Goal: Task Accomplishment & Management: Manage account settings

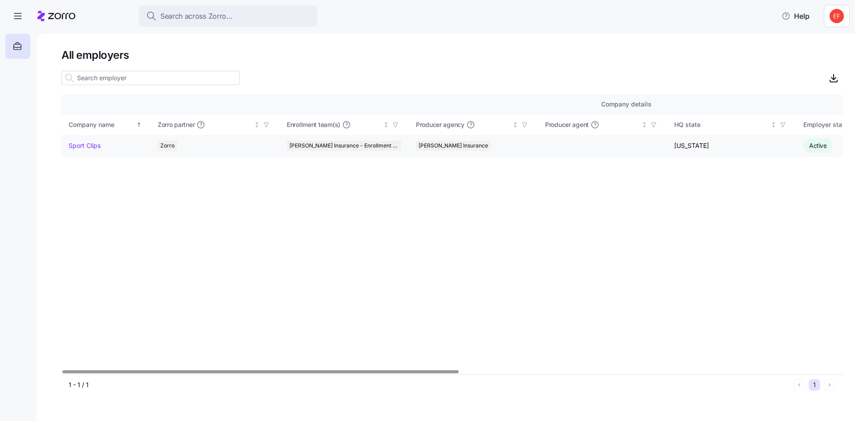
click at [76, 143] on link "Sport Clips" at bounding box center [85, 145] width 32 height 9
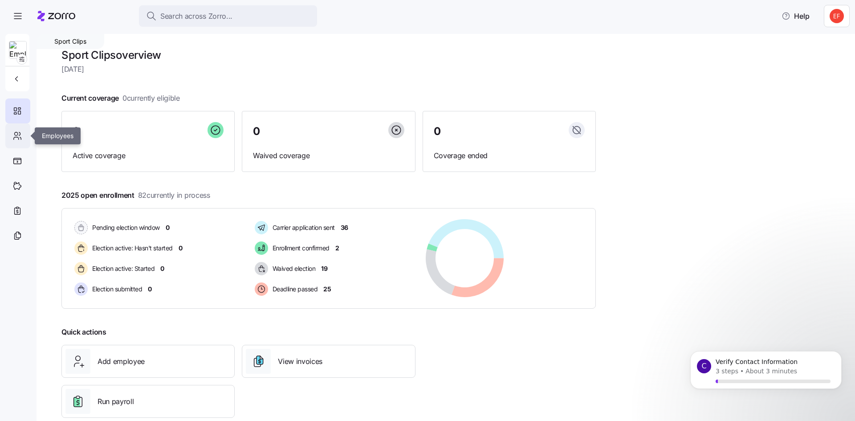
click at [17, 138] on icon at bounding box center [17, 135] width 10 height 11
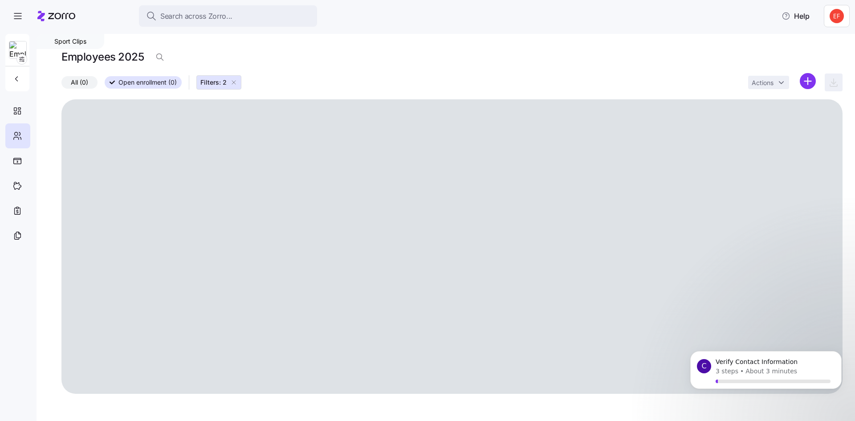
click at [840, 15] on html "Search across Zorro... Help Sport Clips Employees 2025 All (0) Open enrollment …" at bounding box center [427, 207] width 855 height 415
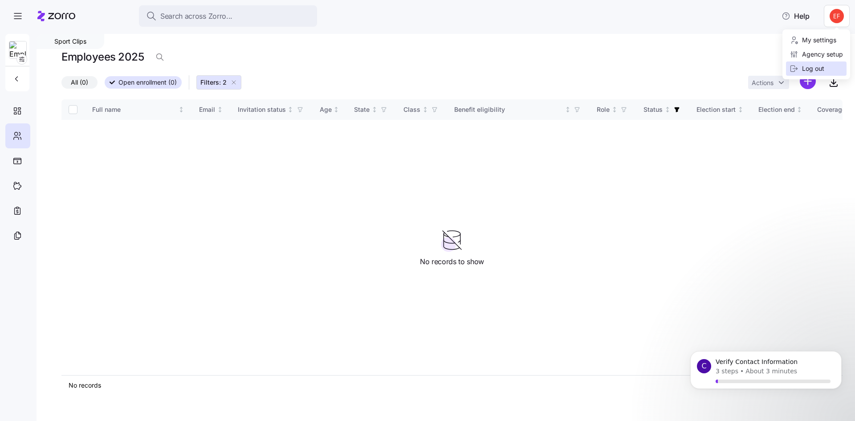
click at [812, 64] on div "Log out" at bounding box center [806, 69] width 35 height 10
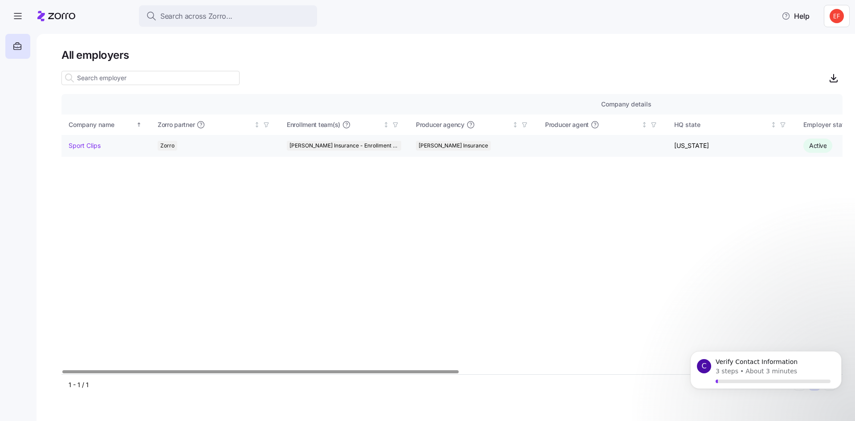
click at [93, 144] on link "Sport Clips" at bounding box center [85, 145] width 32 height 9
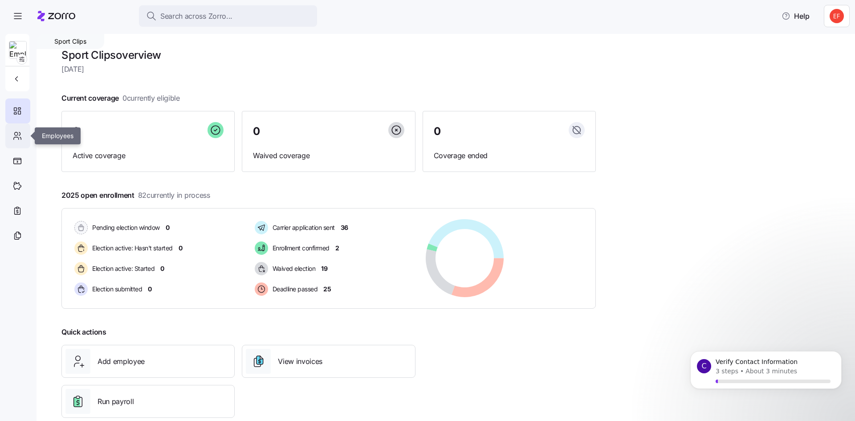
click at [17, 131] on icon at bounding box center [17, 135] width 10 height 11
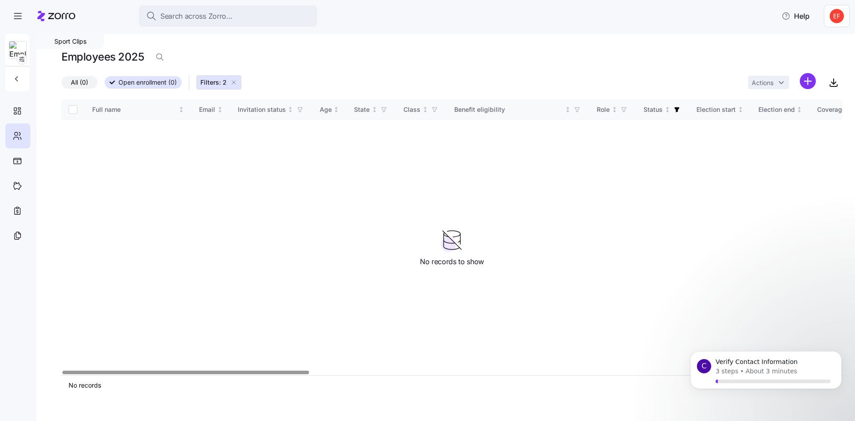
click at [30, 134] on nav at bounding box center [18, 224] width 37 height 392
drag, startPoint x: 234, startPoint y: 82, endPoint x: 219, endPoint y: 82, distance: 15.1
click at [233, 83] on icon "button" at bounding box center [233, 82] width 7 height 7
click at [219, 82] on div "All (0) Open enrollment (0) Filters: 2 Actions" at bounding box center [451, 82] width 781 height 19
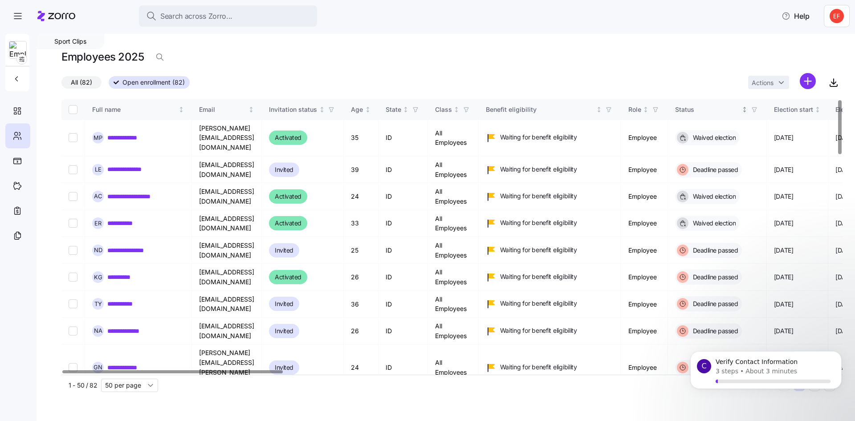
click at [740, 108] on div "Status" at bounding box center [707, 110] width 65 height 10
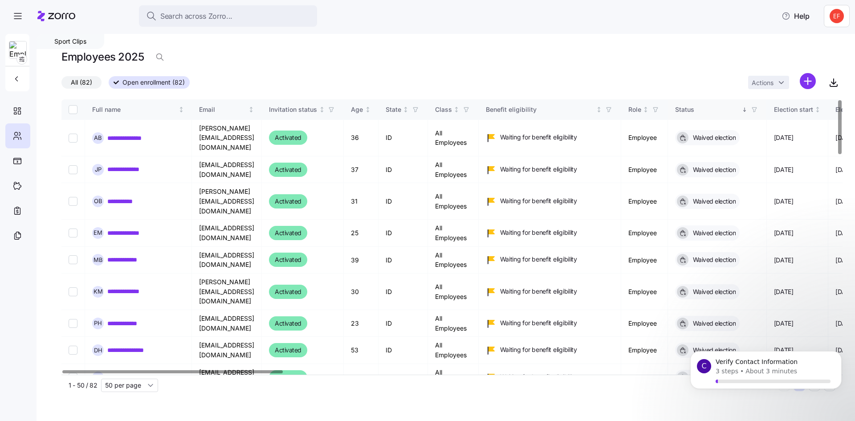
click at [728, 107] on div "Status" at bounding box center [707, 110] width 65 height 10
click at [757, 106] on icon "button" at bounding box center [754, 109] width 6 height 6
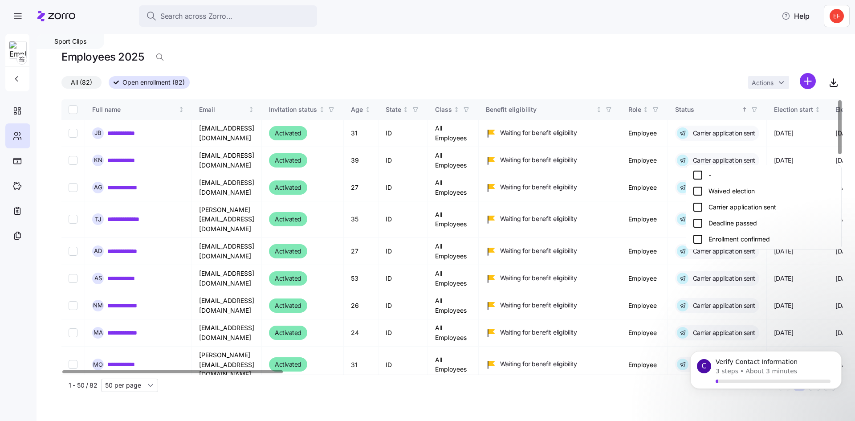
click at [736, 237] on div "Enrollment confirmed" at bounding box center [763, 239] width 142 height 11
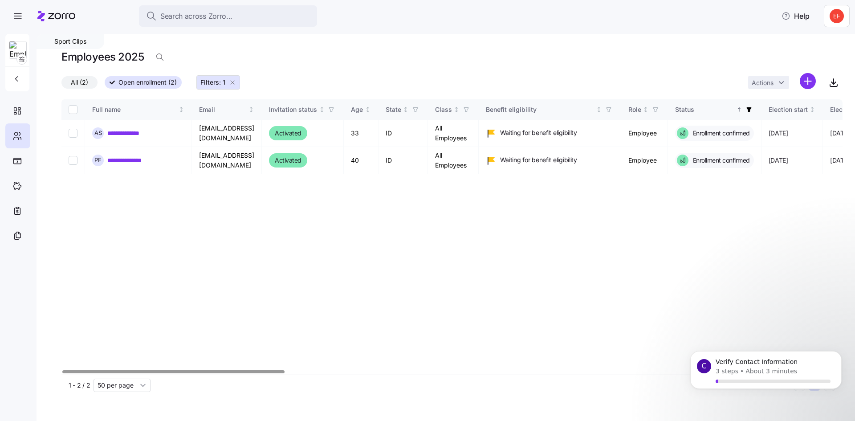
click at [751, 108] on icon "button" at bounding box center [748, 109] width 5 height 5
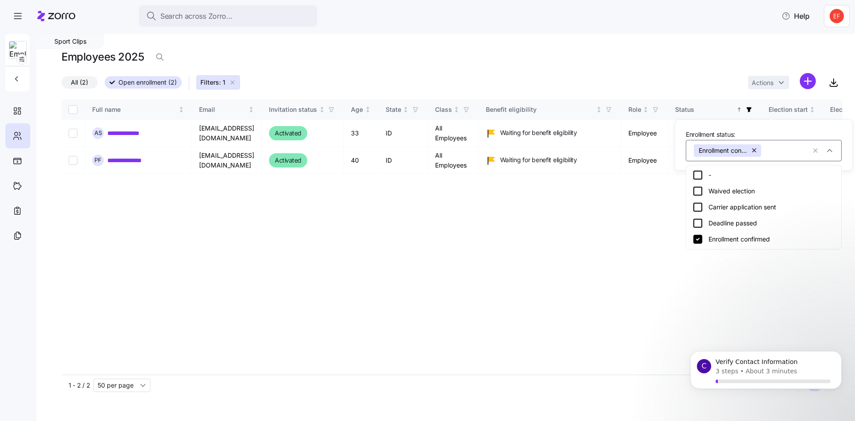
click at [699, 209] on icon at bounding box center [697, 207] width 11 height 11
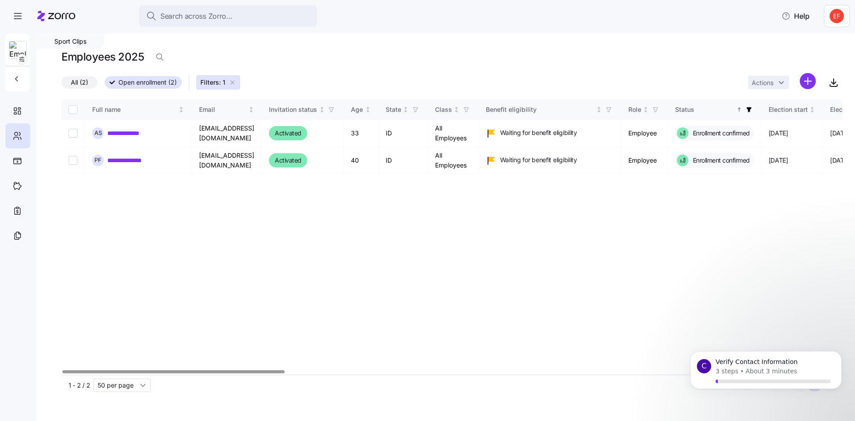
click at [752, 109] on icon "button" at bounding box center [749, 109] width 6 height 6
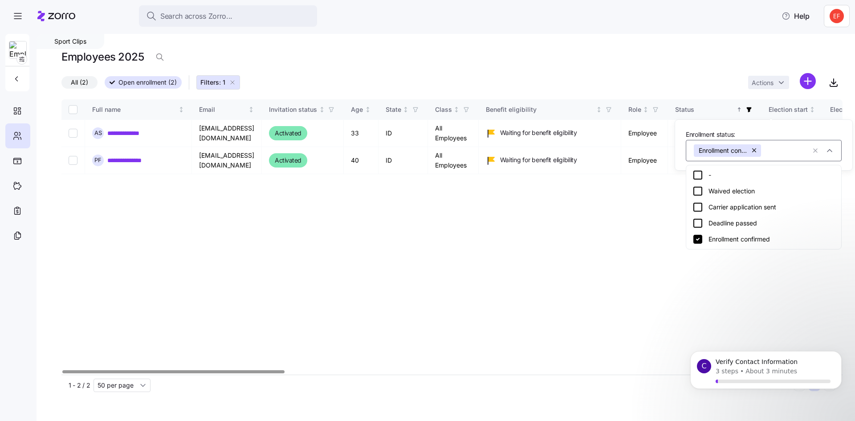
click at [694, 203] on icon at bounding box center [698, 207] width 8 height 8
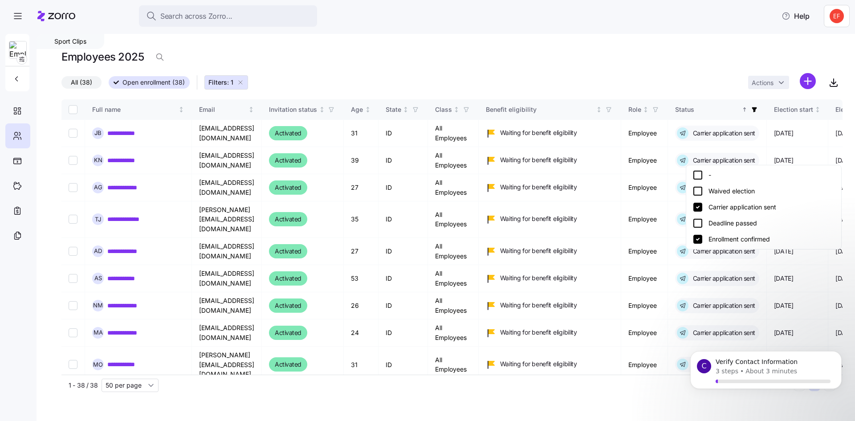
click at [698, 206] on icon at bounding box center [697, 207] width 9 height 9
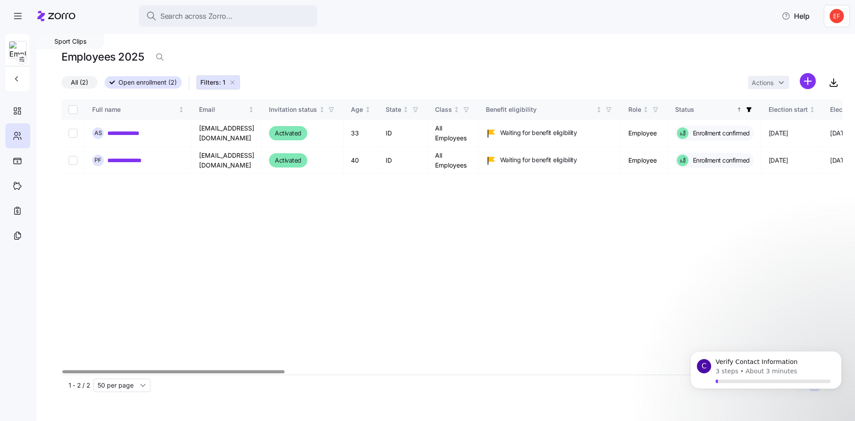
click at [754, 109] on span "button" at bounding box center [749, 110] width 10 height 10
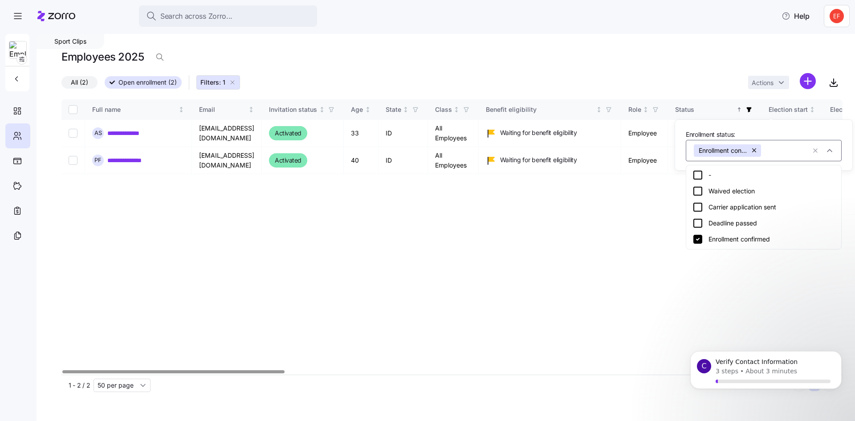
click at [698, 205] on icon at bounding box center [697, 207] width 11 height 11
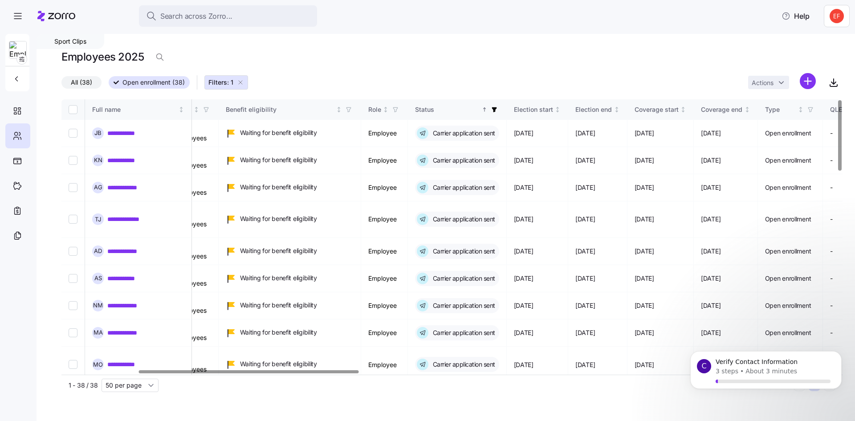
scroll to position [0, 271]
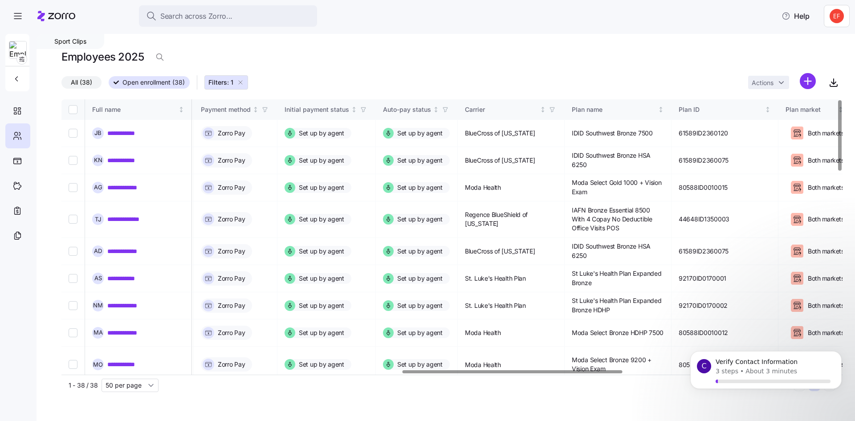
click at [615, 370] on div at bounding box center [512, 371] width 220 height 3
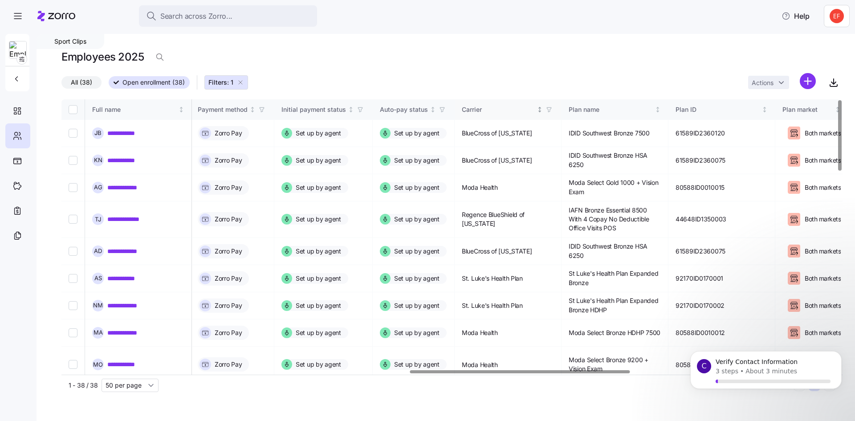
click at [535, 114] on div "Carrier" at bounding box center [498, 110] width 73 height 10
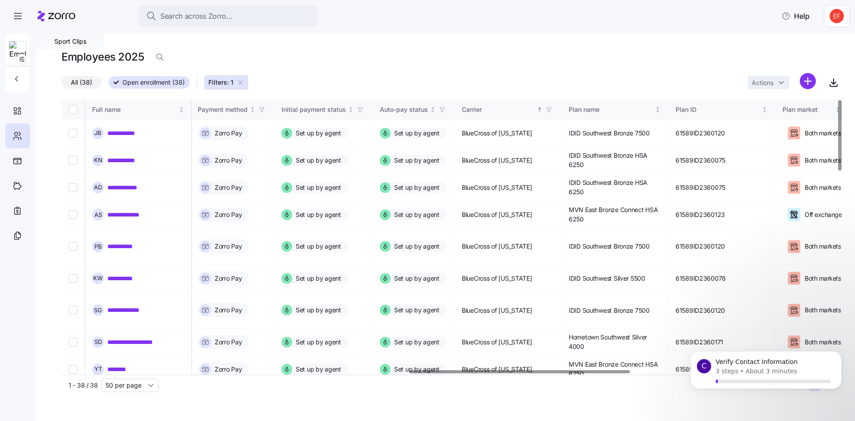
click at [511, 107] on div "Carrier" at bounding box center [498, 110] width 73 height 10
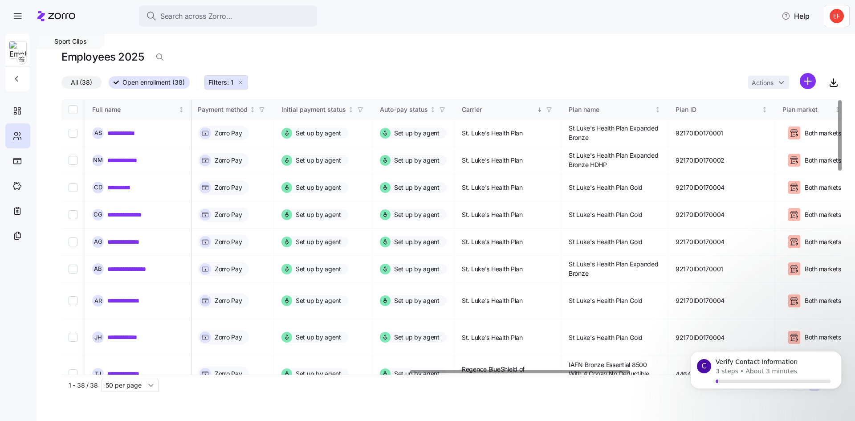
click at [552, 107] on icon "button" at bounding box center [549, 109] width 6 height 6
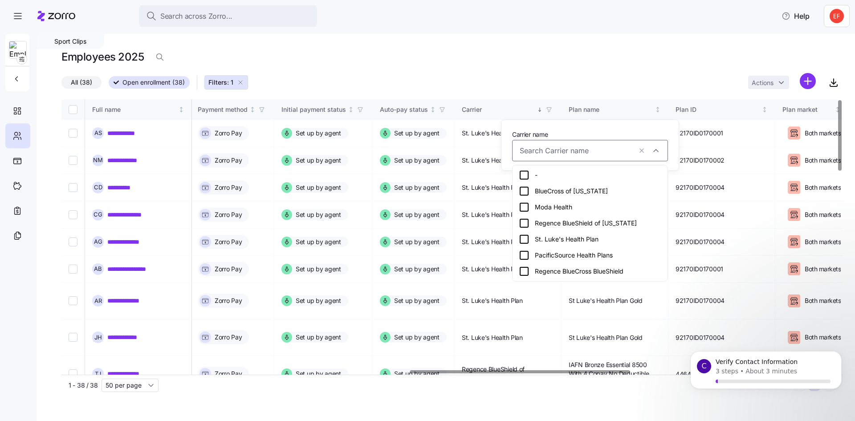
click at [533, 188] on div "BlueCross of Idaho" at bounding box center [590, 191] width 142 height 11
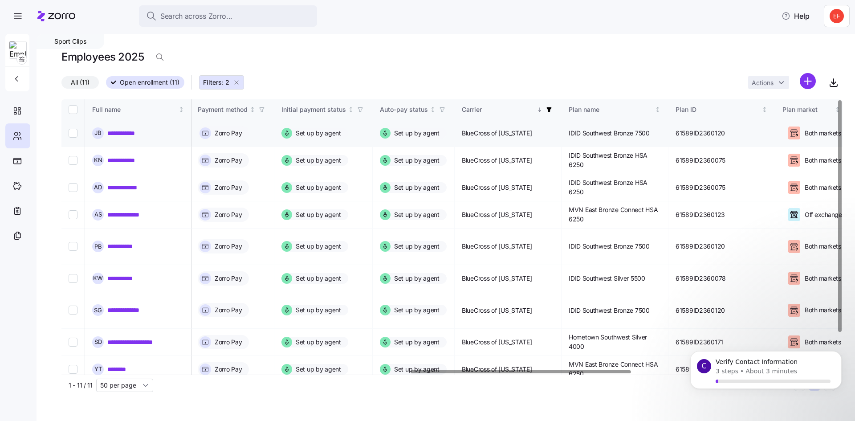
click at [139, 135] on link "**********" at bounding box center [127, 133] width 41 height 9
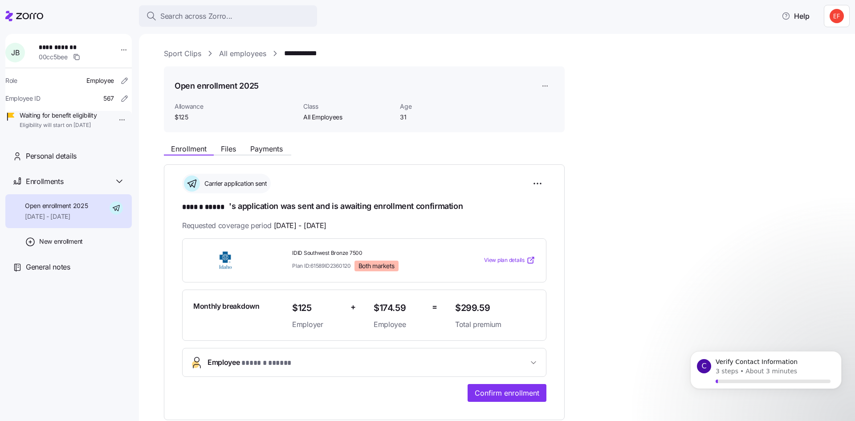
click at [292, 204] on h1 "****** ***** 's application was sent and is awaiting enrollment confirmation" at bounding box center [364, 206] width 364 height 12
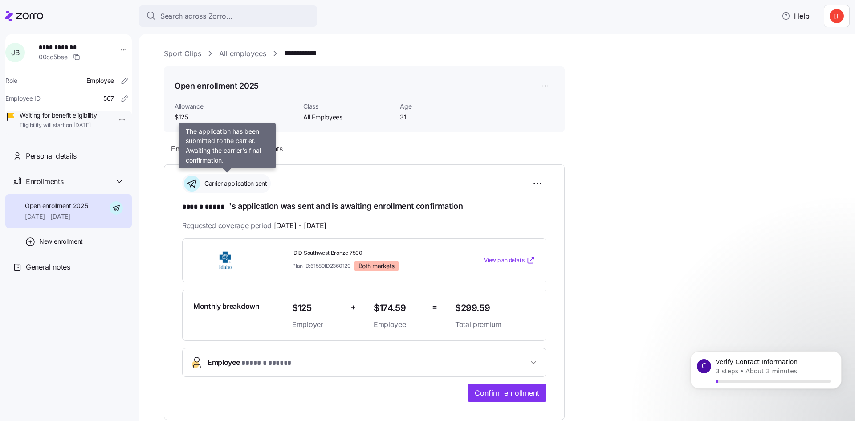
click at [207, 174] on div "Carrier application sent" at bounding box center [226, 184] width 89 height 20
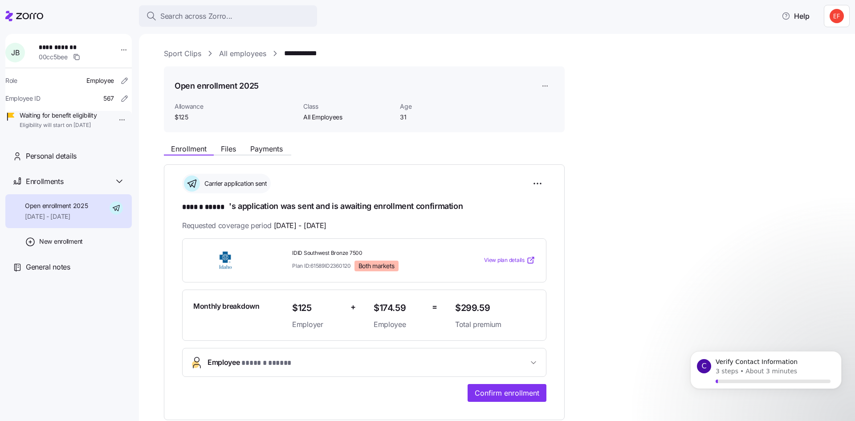
click at [184, 183] on icon at bounding box center [192, 183] width 16 height 16
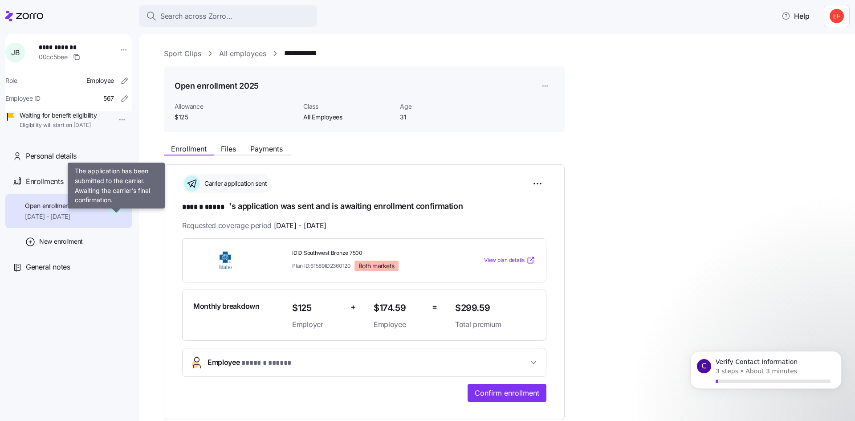
click at [115, 215] on icon at bounding box center [116, 207] width 13 height 13
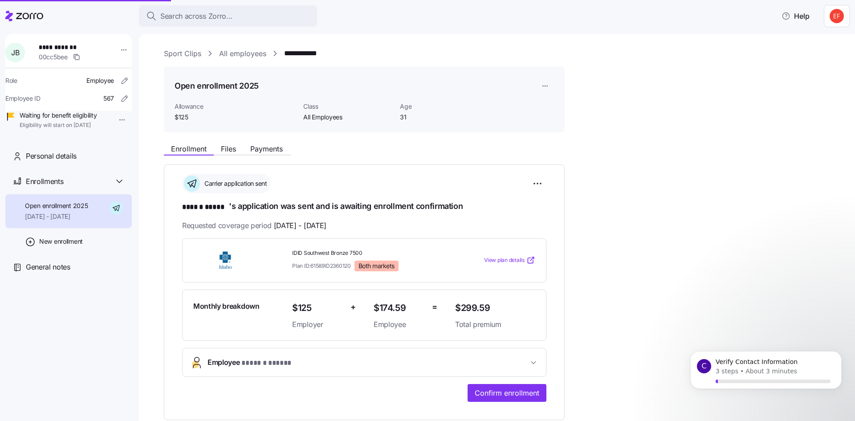
click at [115, 215] on icon at bounding box center [116, 207] width 13 height 13
click at [57, 210] on span "Open enrollment 2025" at bounding box center [56, 205] width 63 height 9
click at [53, 187] on span "Enrollments" at bounding box center [44, 181] width 37 height 11
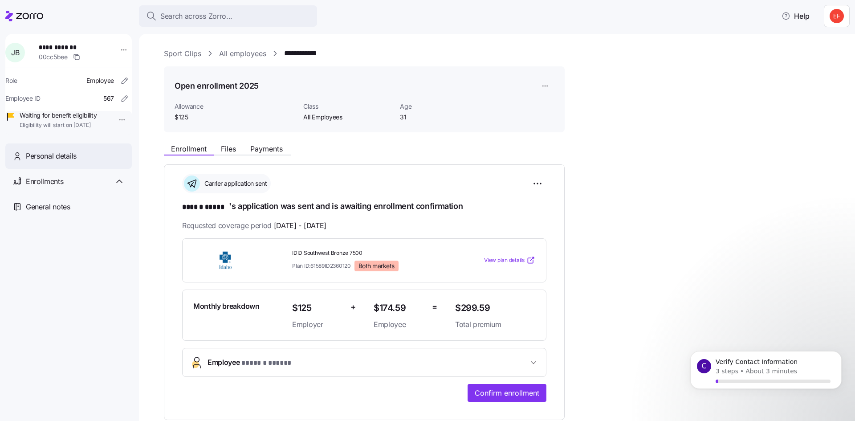
click at [53, 161] on div "Personal details" at bounding box center [68, 155] width 126 height 25
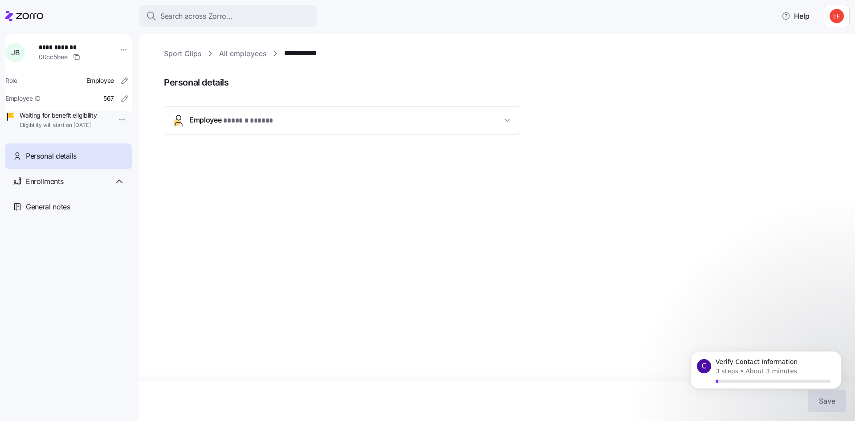
click at [209, 119] on span "Employee * ****** ***** *" at bounding box center [231, 120] width 85 height 12
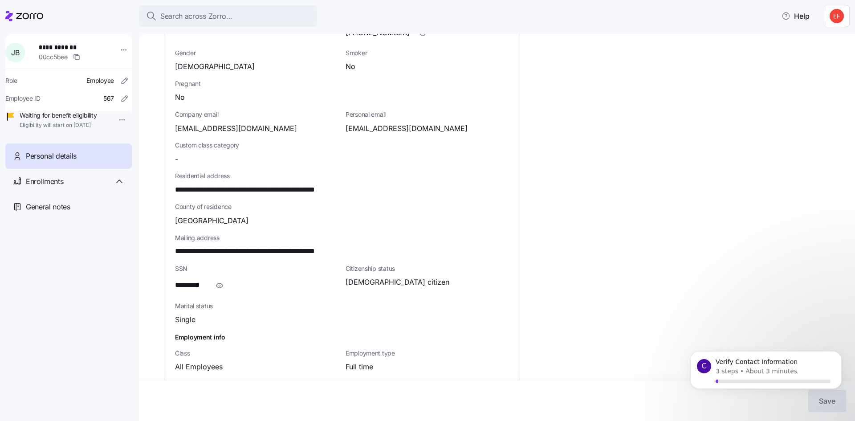
scroll to position [214, 0]
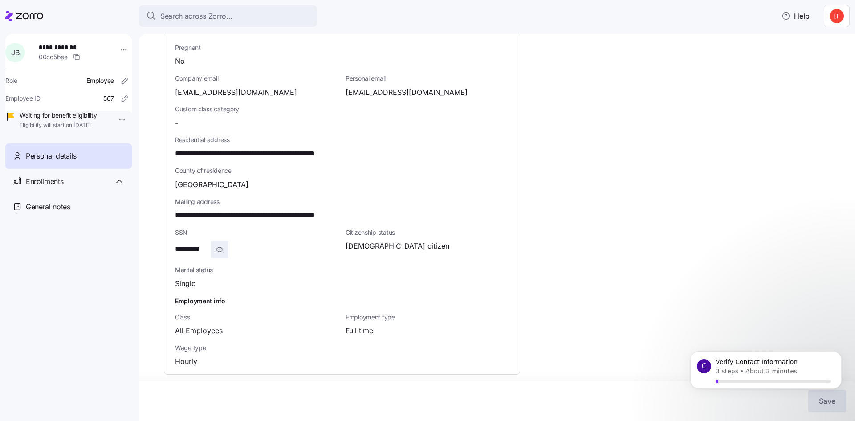
click at [223, 249] on icon "button" at bounding box center [219, 249] width 9 height 11
click at [223, 249] on div "**********" at bounding box center [256, 249] width 163 height 18
click at [239, 248] on span "button" at bounding box center [232, 249] width 17 height 17
drag, startPoint x: 758, startPoint y: 302, endPoint x: 94, endPoint y: 3, distance: 728.1
click at [758, 302] on div "**********" at bounding box center [503, 122] width 678 height 576
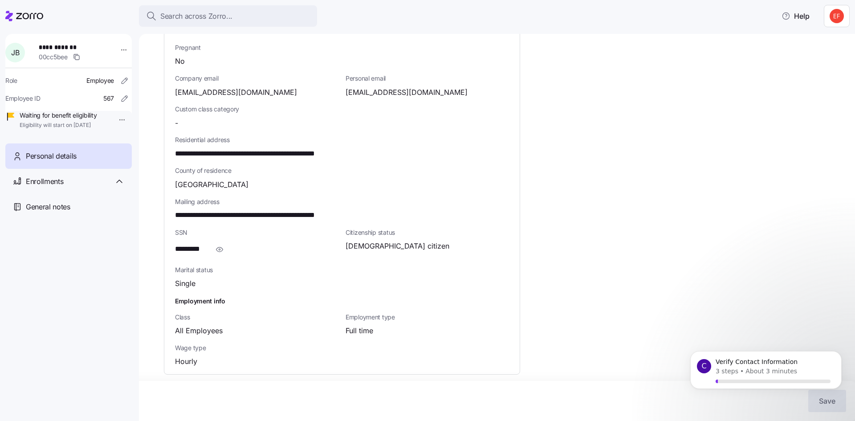
click at [838, 400] on body "C Verify Contact Information 3 steps • About 3 minutes" at bounding box center [765, 378] width 171 height 69
click at [759, 372] on p "About 3 minutes" at bounding box center [771, 370] width 52 height 9
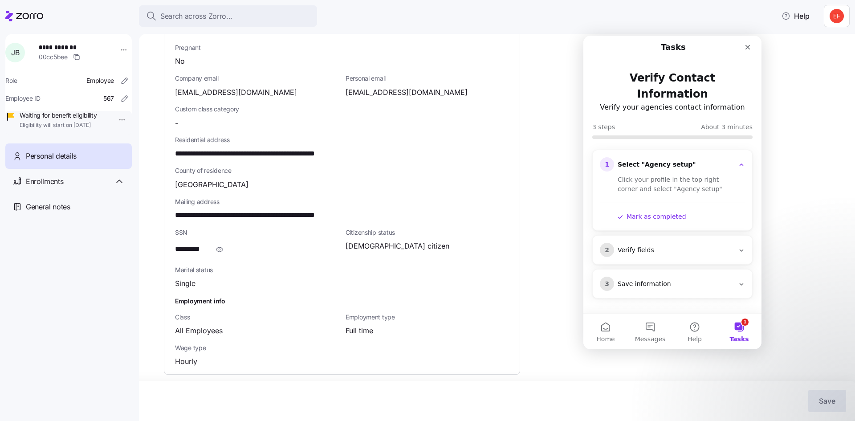
scroll to position [0, 0]
click at [755, 42] on div "Close" at bounding box center [747, 47] width 16 height 16
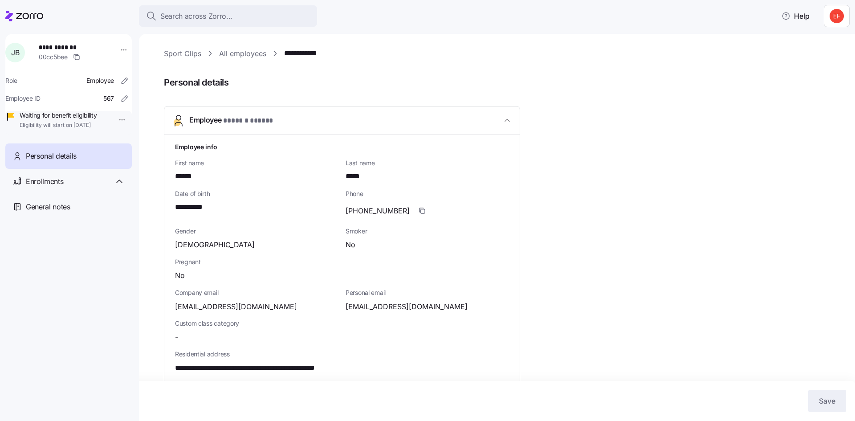
click at [308, 53] on link "**********" at bounding box center [307, 53] width 47 height 11
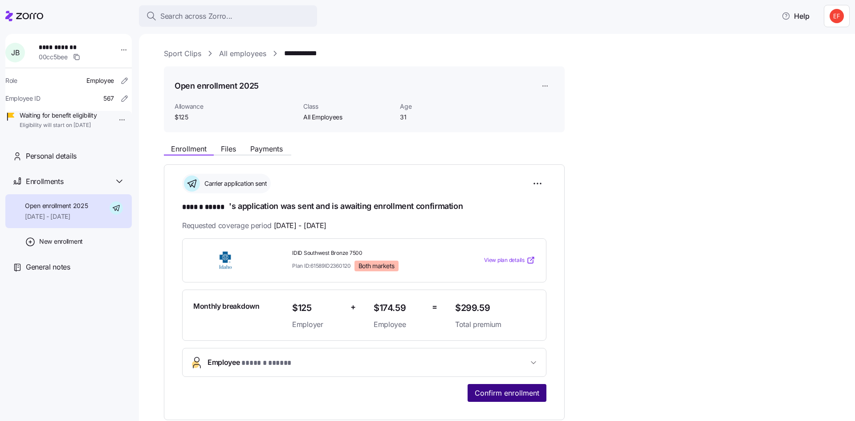
click at [497, 385] on button "Confirm enrollment" at bounding box center [506, 393] width 79 height 18
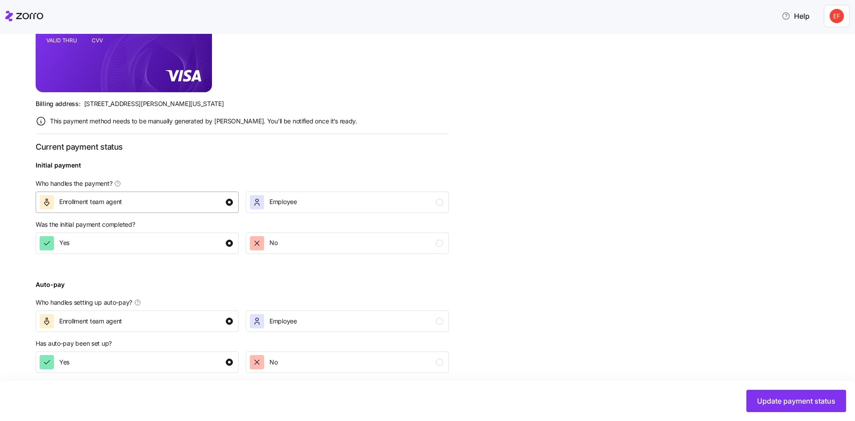
scroll to position [252, 0]
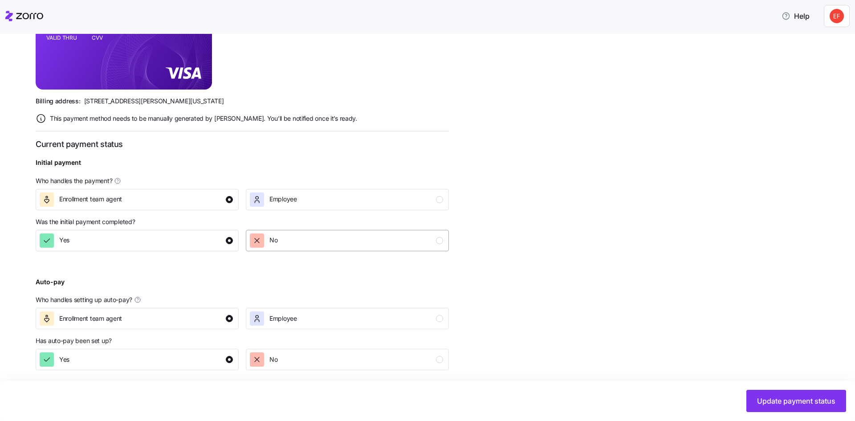
click at [298, 247] on div "No" at bounding box center [346, 240] width 193 height 14
click at [189, 239] on div "Yes" at bounding box center [136, 240] width 193 height 14
click at [329, 190] on button "Employee" at bounding box center [347, 199] width 203 height 21
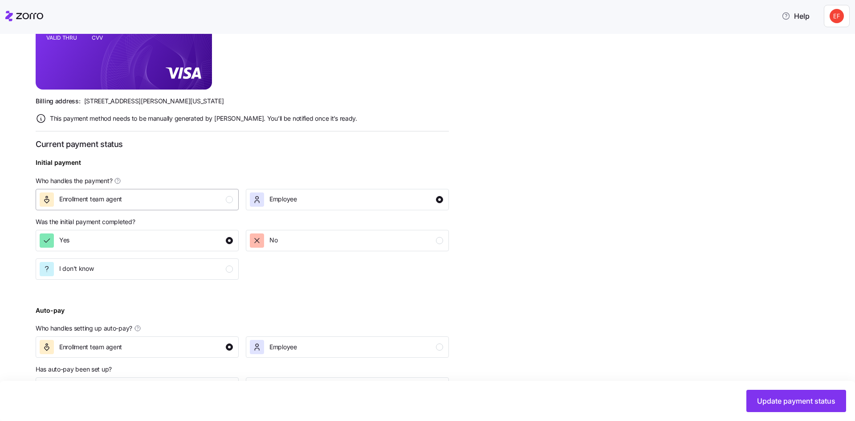
click at [174, 195] on div "Enrollment team agent" at bounding box center [136, 199] width 193 height 14
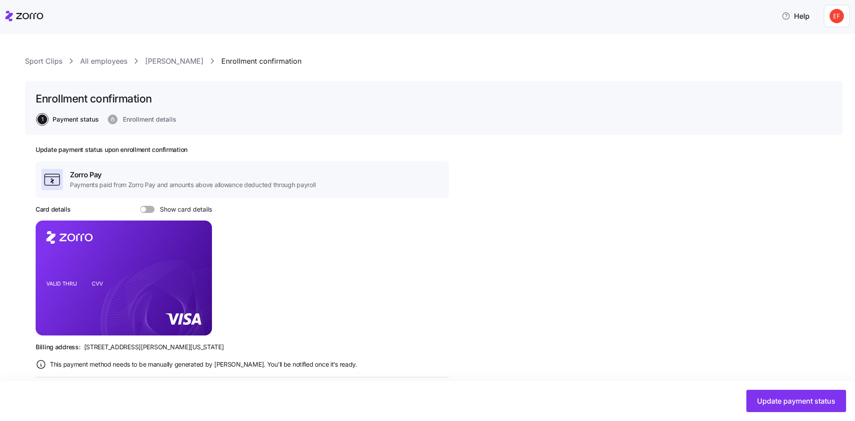
scroll to position [0, 0]
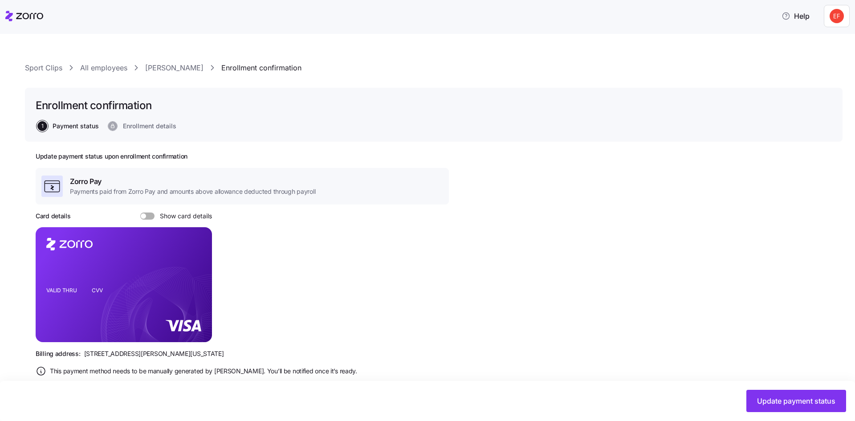
click at [148, 215] on span at bounding box center [150, 215] width 9 height 7
click at [140, 212] on input "Show card details" at bounding box center [140, 212] width 0 height 0
click at [146, 213] on span at bounding box center [144, 215] width 9 height 7
click at [140, 212] on input "Show card details" at bounding box center [140, 212] width 0 height 0
click at [796, 400] on span "Update payment status" at bounding box center [796, 400] width 78 height 11
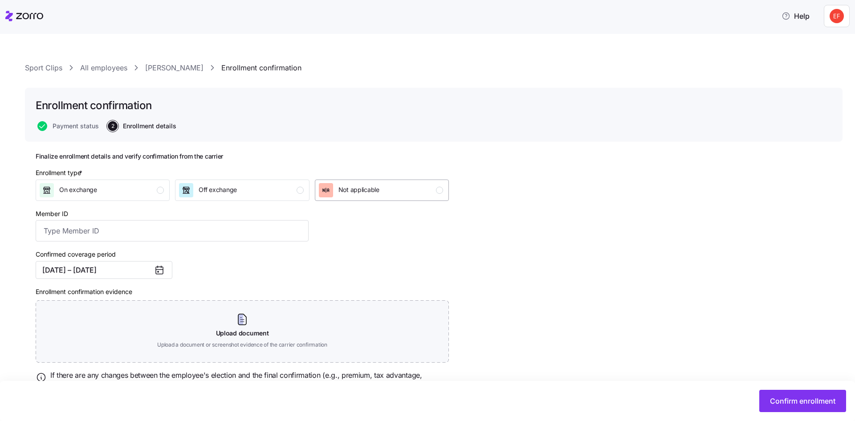
click at [431, 188] on div "Not applicable" at bounding box center [381, 190] width 124 height 14
click at [248, 184] on div "Off exchange" at bounding box center [241, 190] width 124 height 14
click at [136, 227] on input "Member ID" at bounding box center [172, 230] width 273 height 21
click at [215, 258] on div "Confirmed coverage period 10/01/2025 – 12/31/2025" at bounding box center [172, 263] width 280 height 37
click at [144, 126] on span "Enrollment details" at bounding box center [149, 126] width 53 height 6
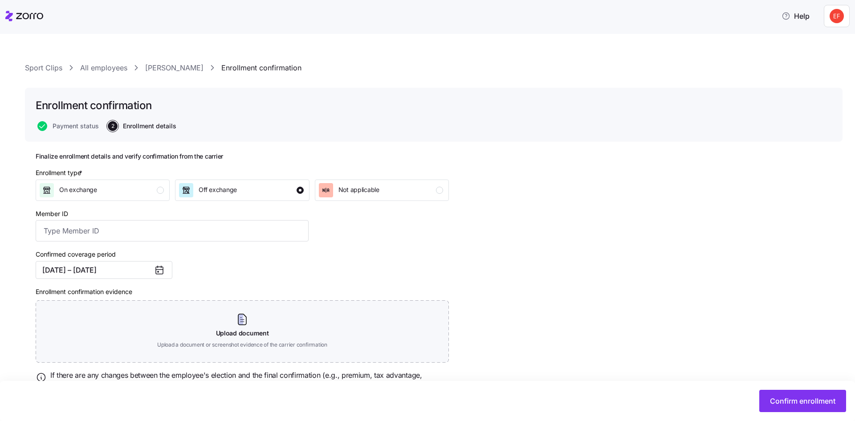
click at [126, 123] on span "Enrollment details" at bounding box center [149, 126] width 53 height 6
click at [797, 402] on span "Confirm enrollment" at bounding box center [802, 400] width 65 height 11
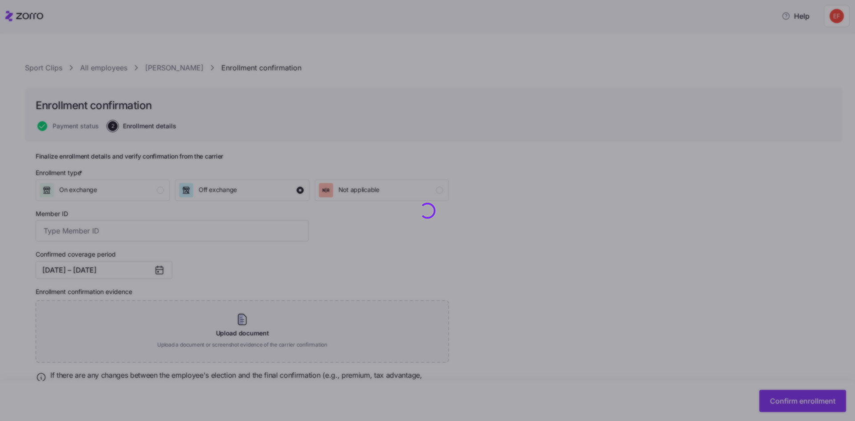
checkbox input "false"
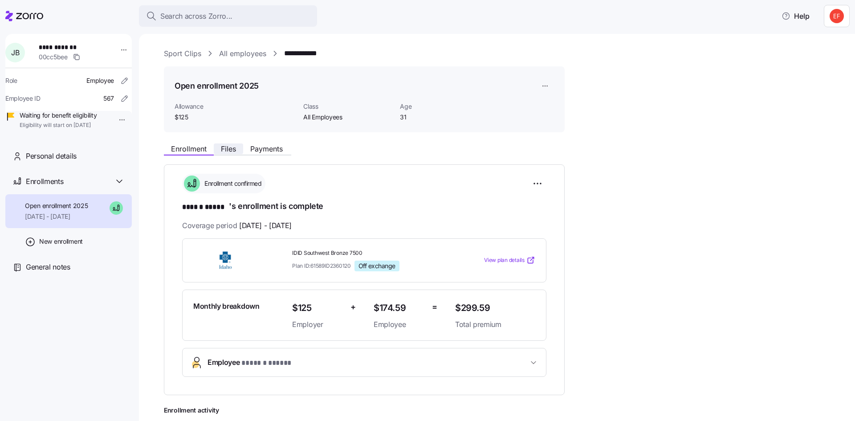
click at [223, 151] on span "Files" at bounding box center [228, 148] width 15 height 7
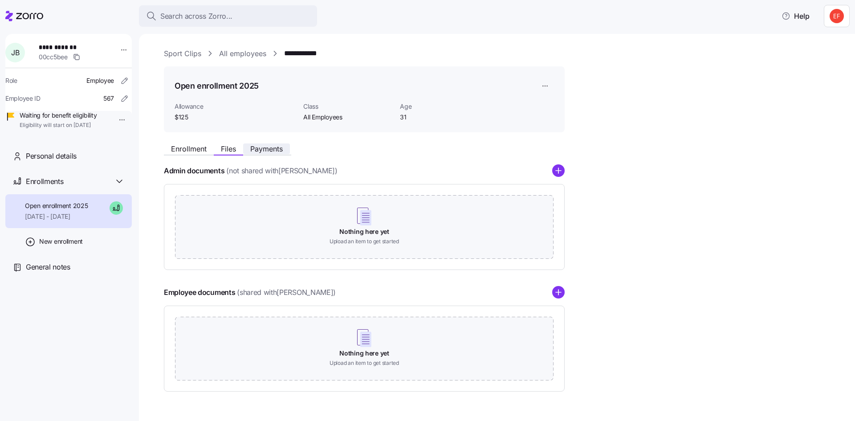
click at [290, 150] on button "Payments" at bounding box center [266, 148] width 47 height 11
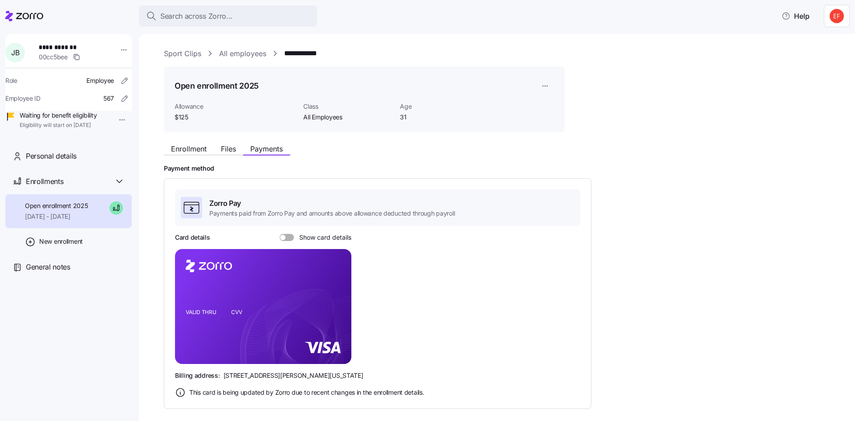
click at [49, 51] on span "**********" at bounding box center [70, 47] width 62 height 9
click at [249, 49] on link "All employees" at bounding box center [242, 53] width 47 height 11
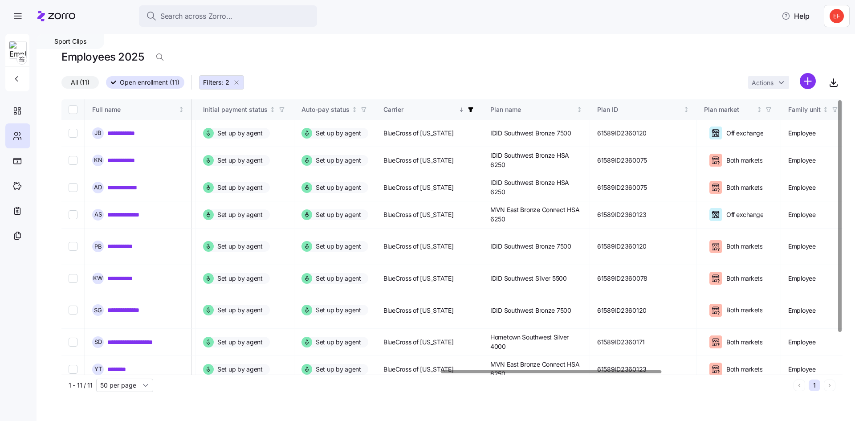
scroll to position [0, 1342]
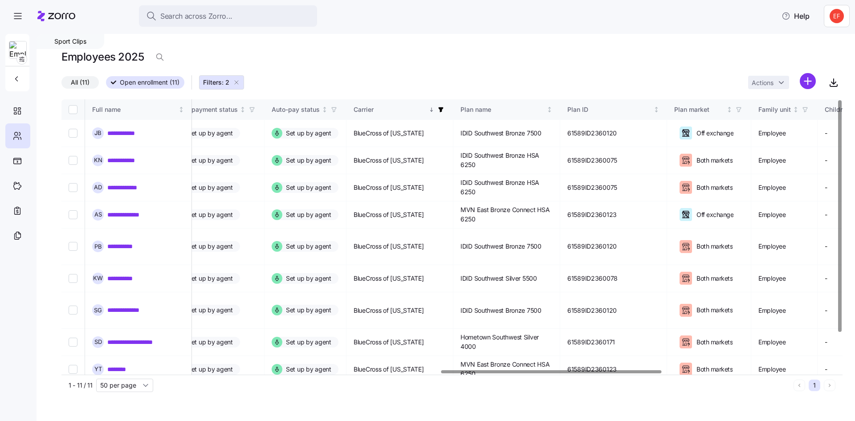
click at [632, 373] on div at bounding box center [551, 371] width 220 height 3
click at [444, 106] on icon "button" at bounding box center [441, 109] width 6 height 6
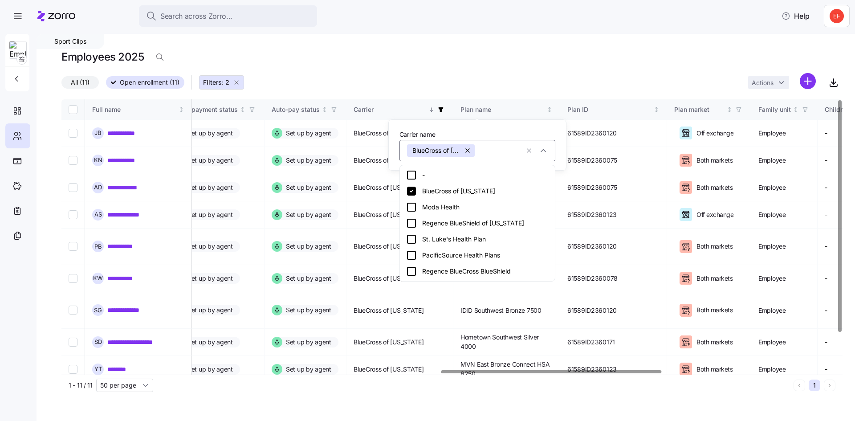
click at [412, 191] on icon at bounding box center [411, 191] width 11 height 11
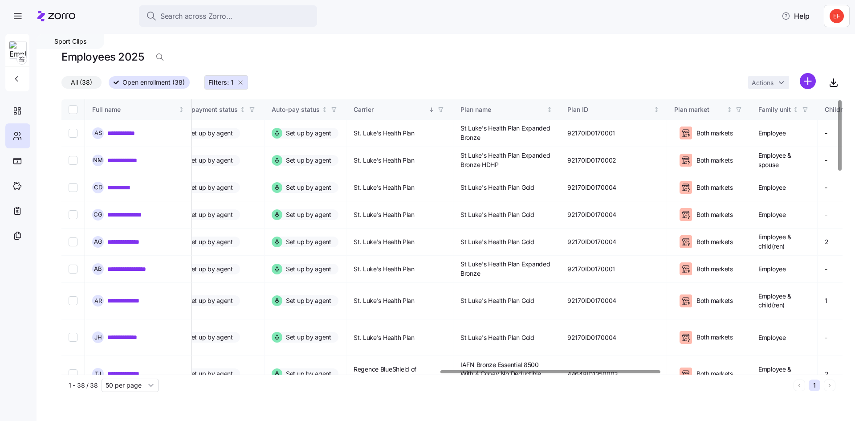
click at [446, 109] on span "button" at bounding box center [441, 110] width 10 height 10
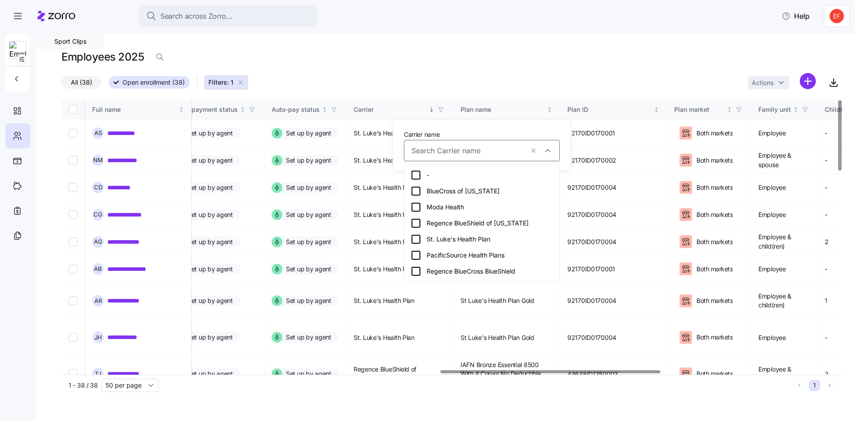
click at [422, 205] on div "Moda Health" at bounding box center [481, 207] width 142 height 11
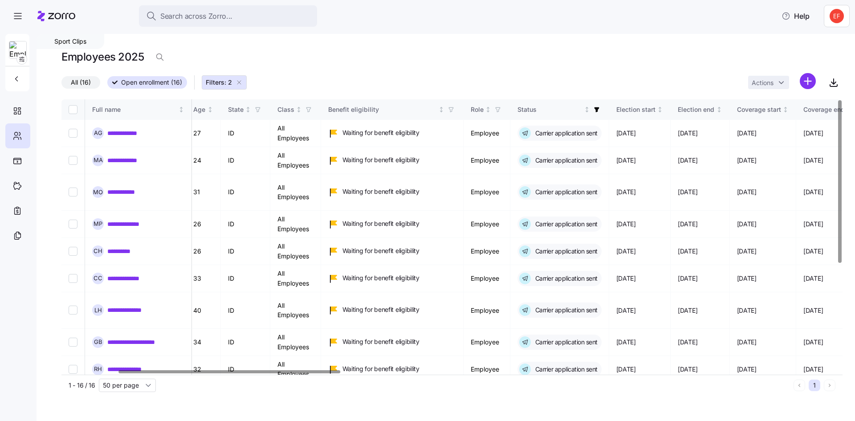
click at [210, 369] on div at bounding box center [449, 371] width 776 height 5
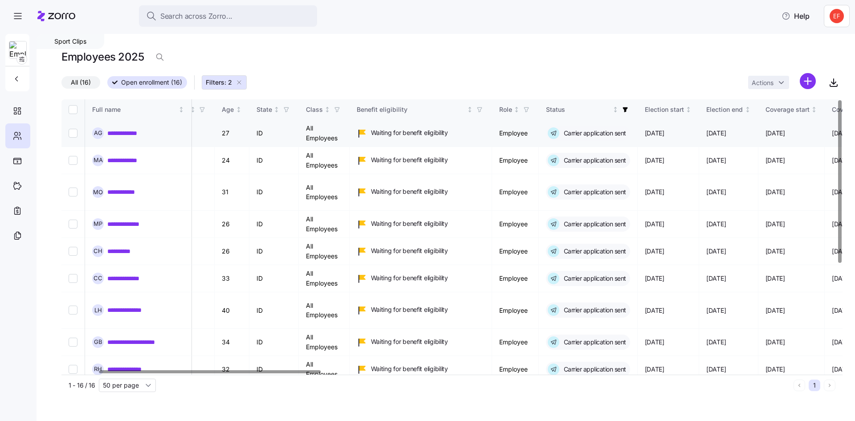
click at [122, 131] on link "**********" at bounding box center [129, 133] width 45 height 9
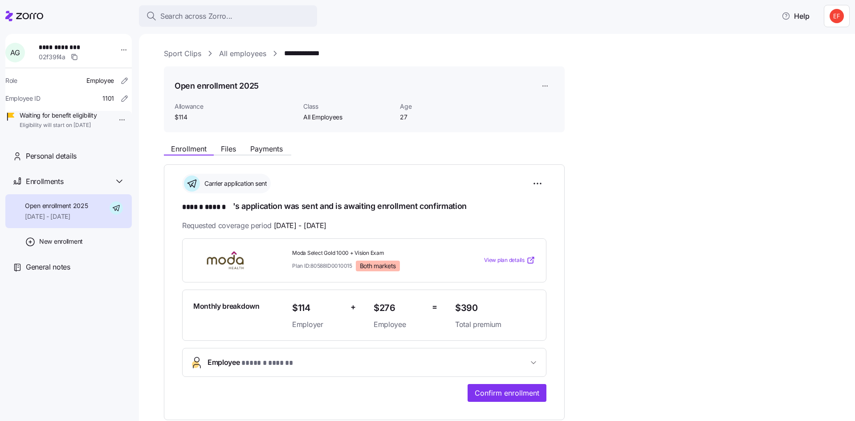
drag, startPoint x: 451, startPoint y: 301, endPoint x: 470, endPoint y: 309, distance: 21.3
click at [452, 302] on div "Monthly breakdown $114 Employer + $276 Employee = $390 Total premium" at bounding box center [364, 315] width 349 height 37
click at [471, 307] on span "$390" at bounding box center [495, 308] width 80 height 15
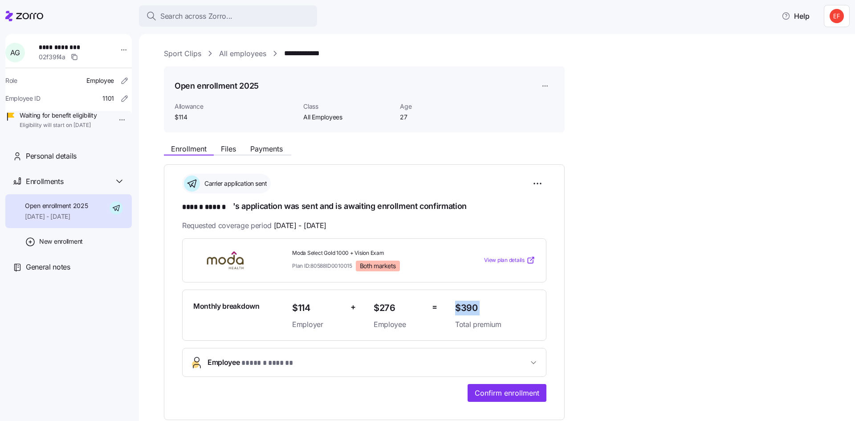
click at [471, 307] on span "$390" at bounding box center [495, 308] width 80 height 15
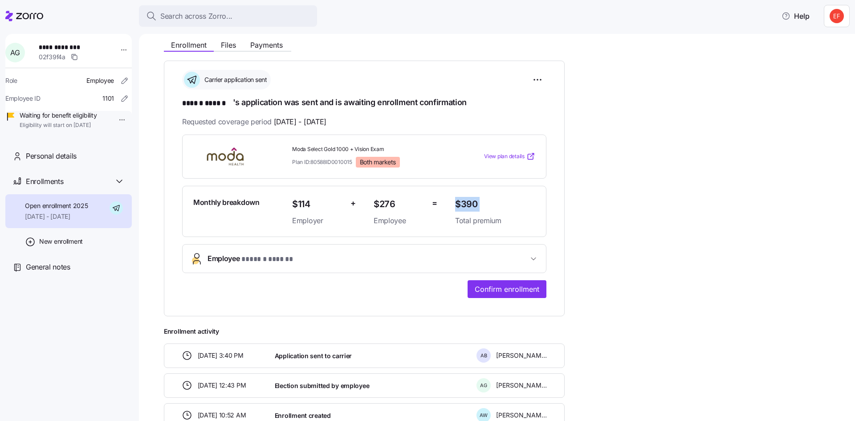
scroll to position [163, 0]
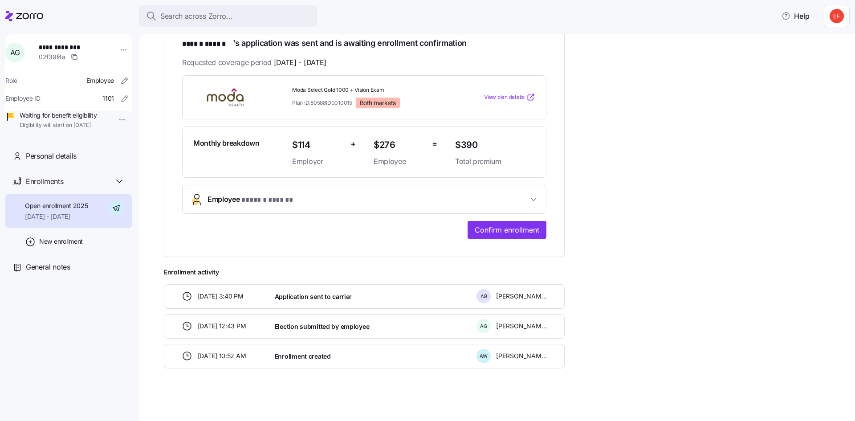
click at [288, 295] on span "Application sent to carrier" at bounding box center [313, 296] width 77 height 9
click at [498, 228] on span "Confirm enrollment" at bounding box center [507, 229] width 65 height 11
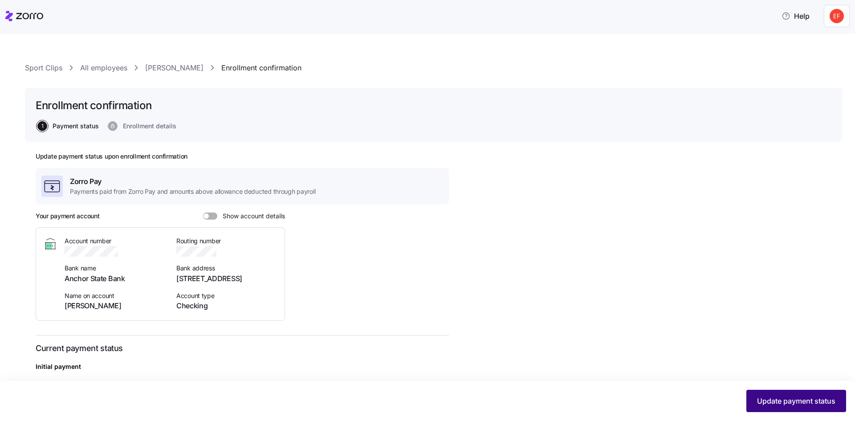
click at [765, 399] on span "Update payment status" at bounding box center [796, 400] width 78 height 11
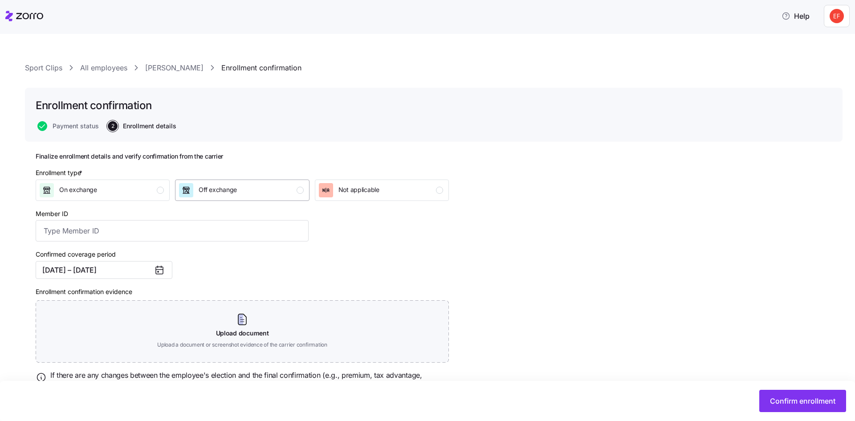
click at [197, 181] on button "Off exchange" at bounding box center [242, 189] width 134 height 21
click at [805, 397] on span "Confirm enrollment" at bounding box center [802, 400] width 65 height 11
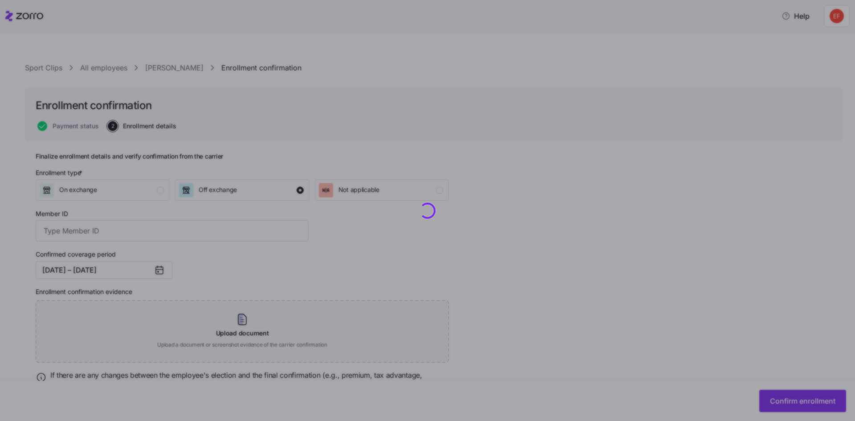
checkbox input "false"
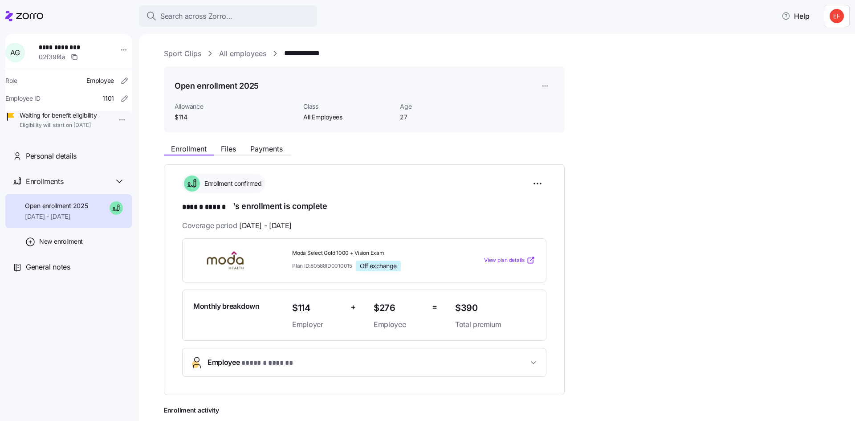
click at [26, 8] on div at bounding box center [24, 16] width 38 height 25
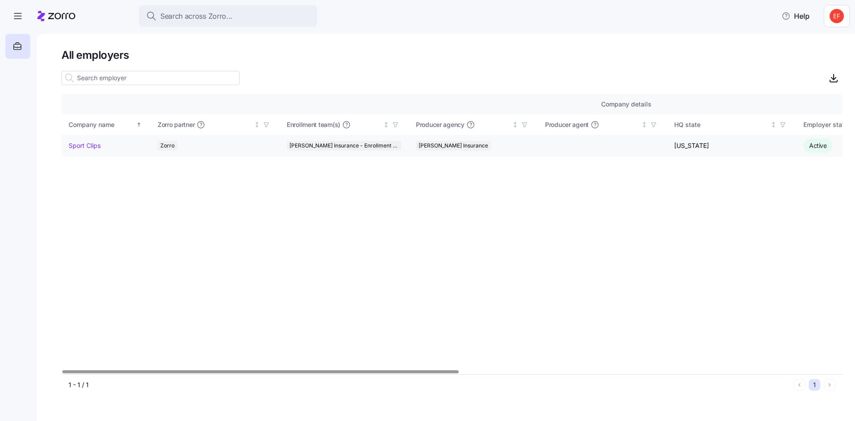
click at [91, 142] on link "Sport Clips" at bounding box center [85, 145] width 32 height 9
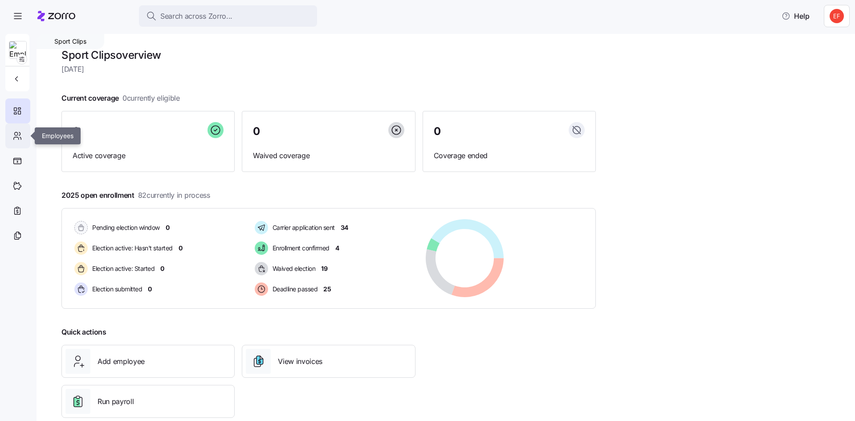
click at [20, 144] on div at bounding box center [17, 135] width 25 height 25
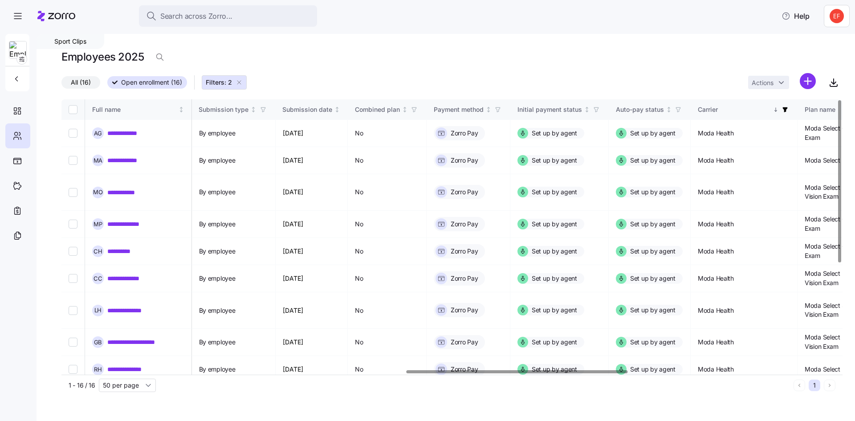
scroll to position [0, 1232]
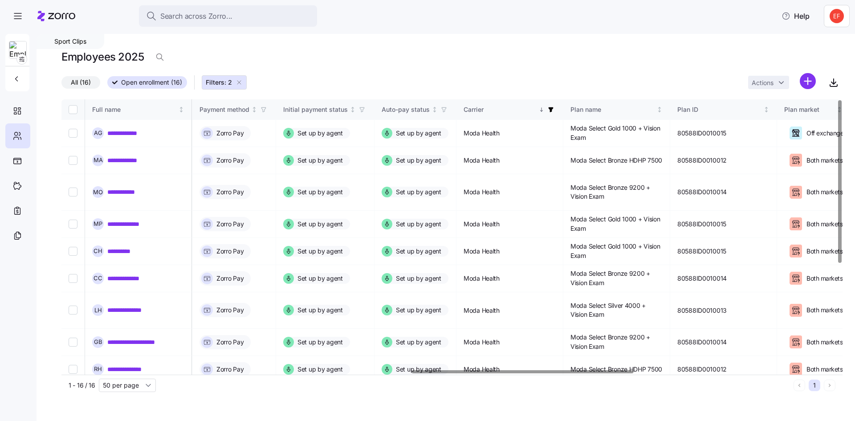
click at [608, 373] on div at bounding box center [522, 371] width 221 height 3
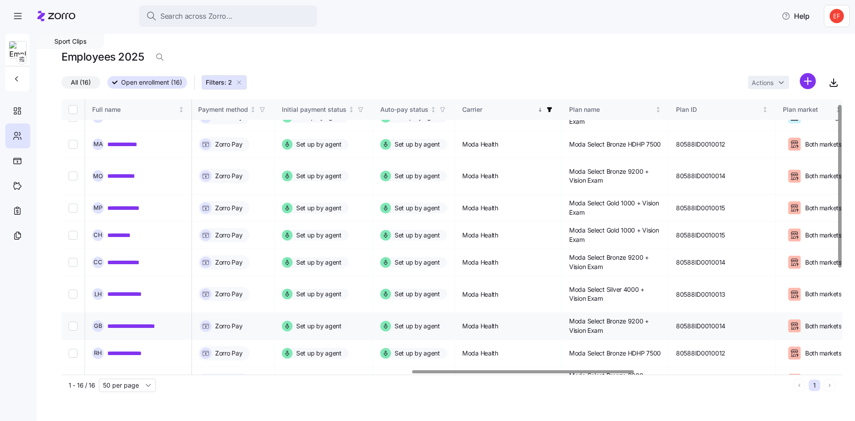
scroll to position [0, 1233]
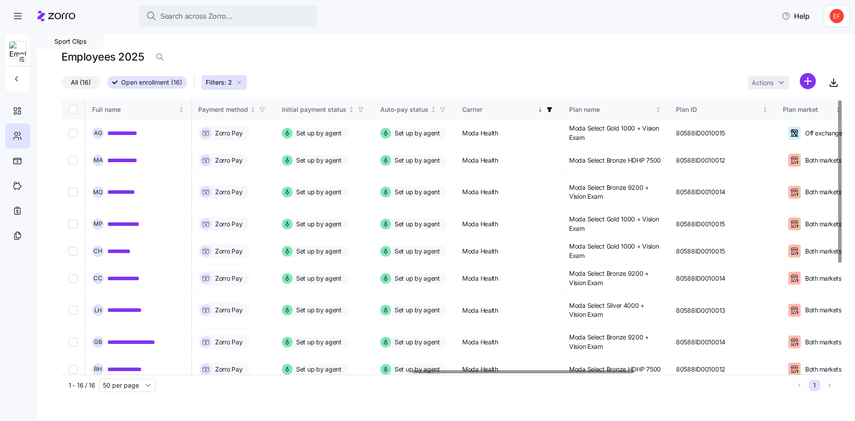
click at [552, 108] on icon "button" at bounding box center [549, 109] width 6 height 6
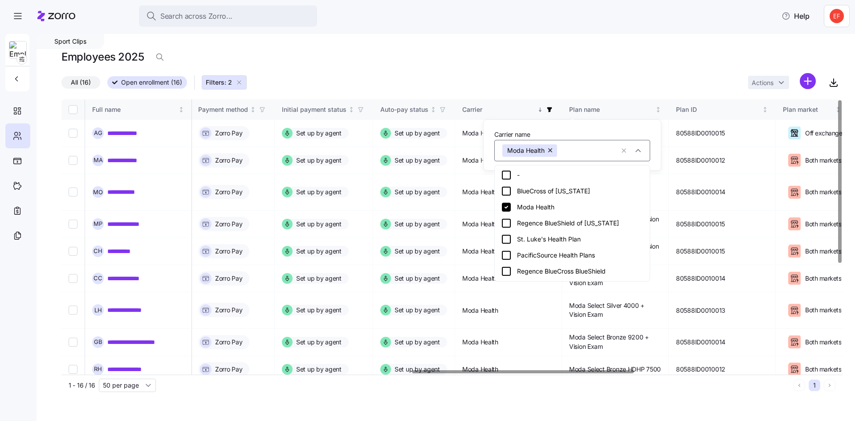
click at [522, 204] on div "Moda Health" at bounding box center [572, 207] width 142 height 11
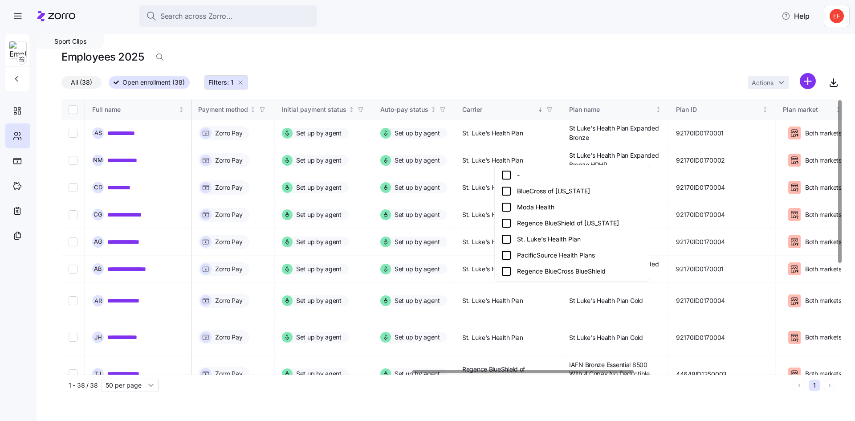
click at [509, 205] on td "St. Luke's Health Plan" at bounding box center [508, 214] width 107 height 27
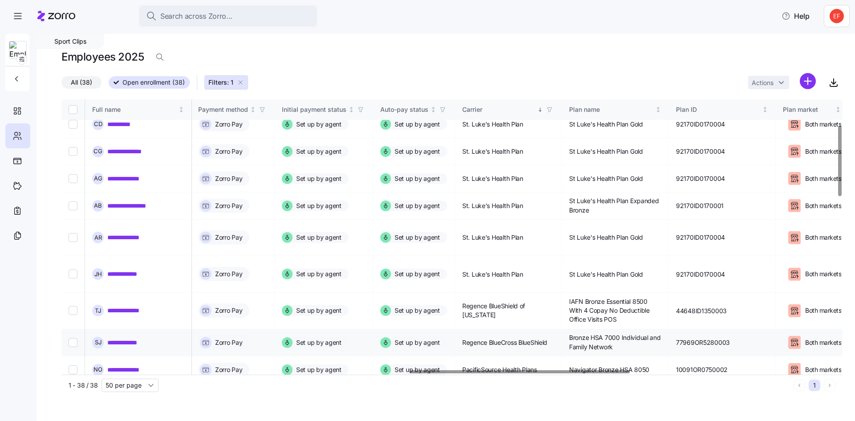
scroll to position [104, 1233]
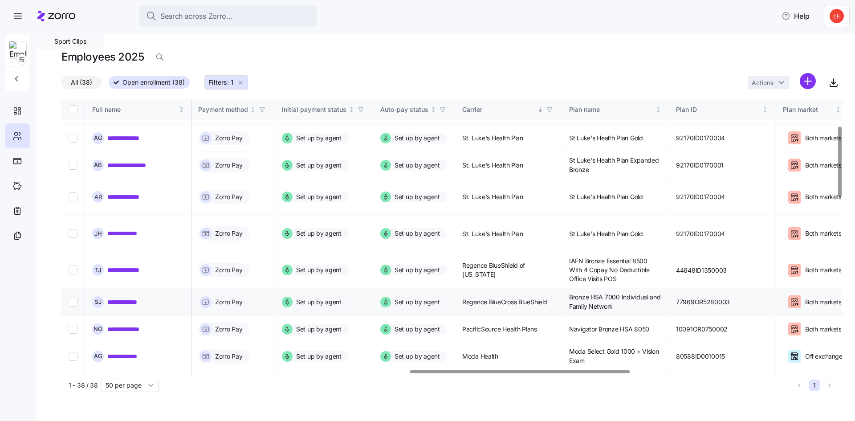
click at [119, 297] on link "**********" at bounding box center [129, 301] width 44 height 9
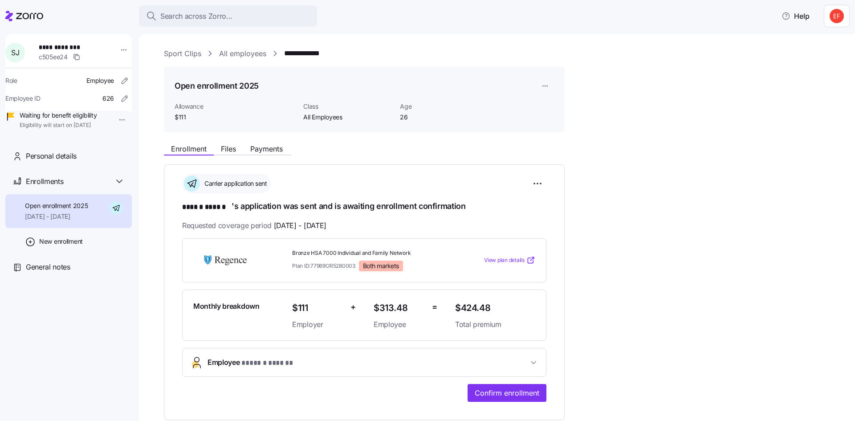
click at [457, 302] on span "$424.48" at bounding box center [495, 308] width 80 height 15
click at [477, 304] on span "$424.48" at bounding box center [495, 308] width 80 height 15
click at [483, 305] on span "$424.48" at bounding box center [495, 308] width 80 height 15
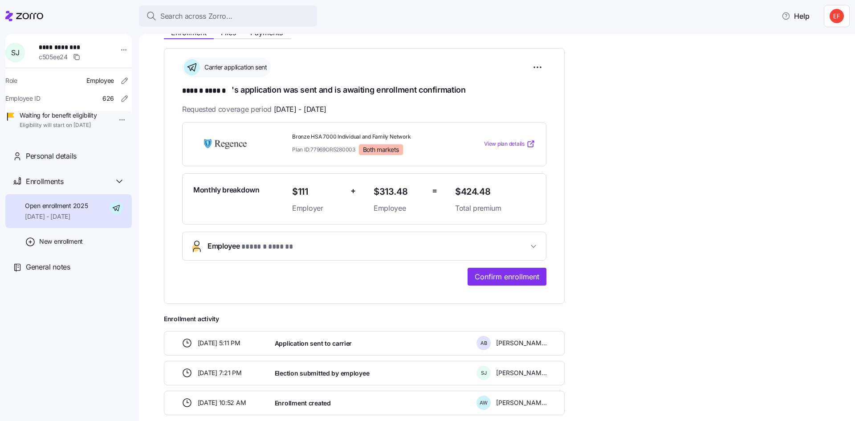
scroll to position [163, 0]
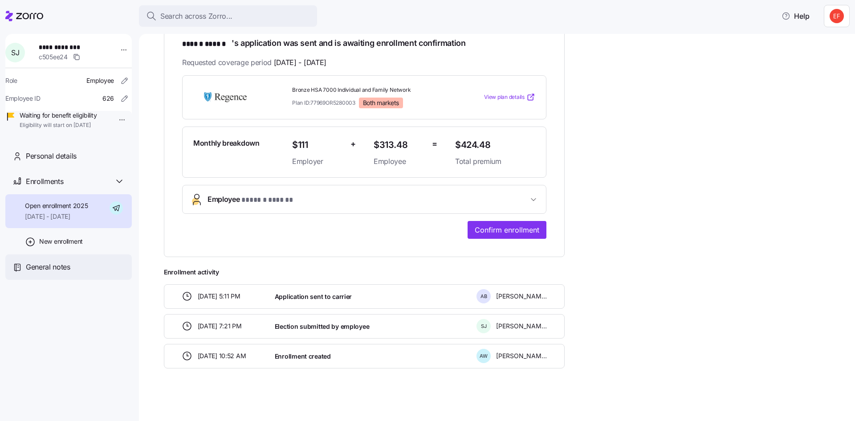
click at [51, 272] on span "General notes" at bounding box center [48, 266] width 45 height 11
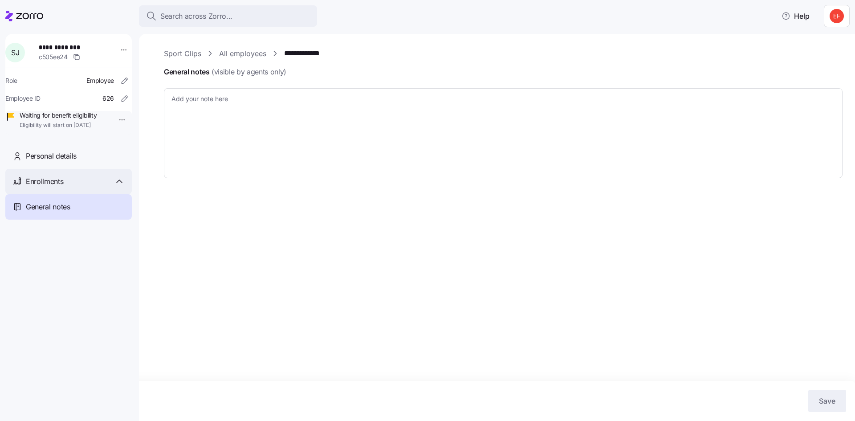
click at [45, 187] on span "Enrollments" at bounding box center [44, 181] width 37 height 11
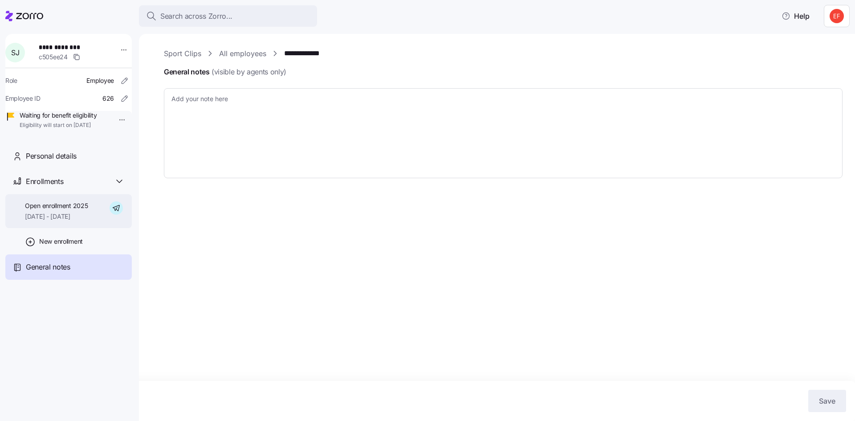
click at [45, 210] on span "Open enrollment 2025" at bounding box center [56, 205] width 63 height 9
type textarea "x"
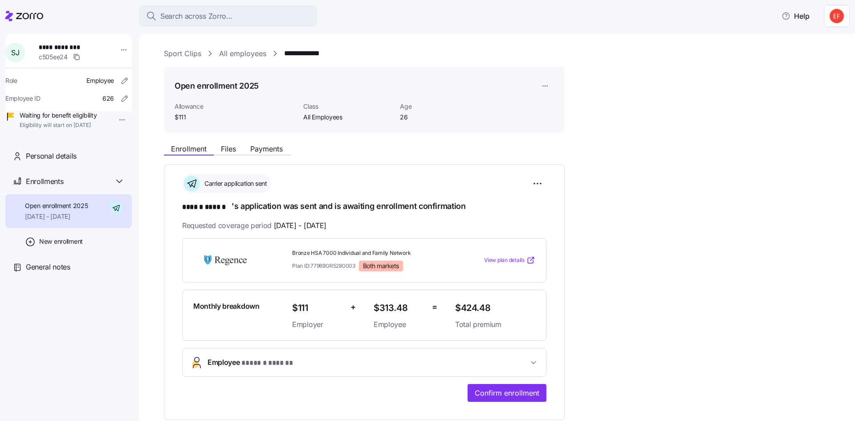
click at [227, 142] on div "Enrollment Files Payments" at bounding box center [364, 147] width 401 height 16
click at [228, 147] on span "Files" at bounding box center [228, 148] width 15 height 7
